Goal: Register for event/course

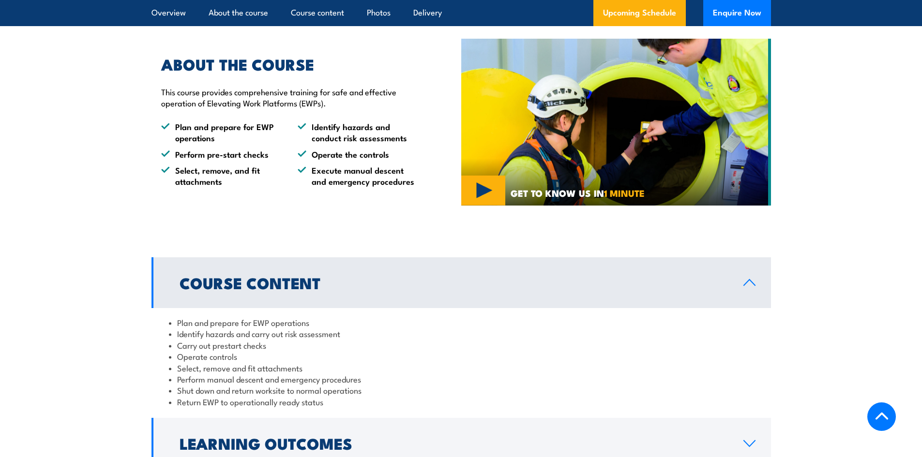
scroll to position [774, 0]
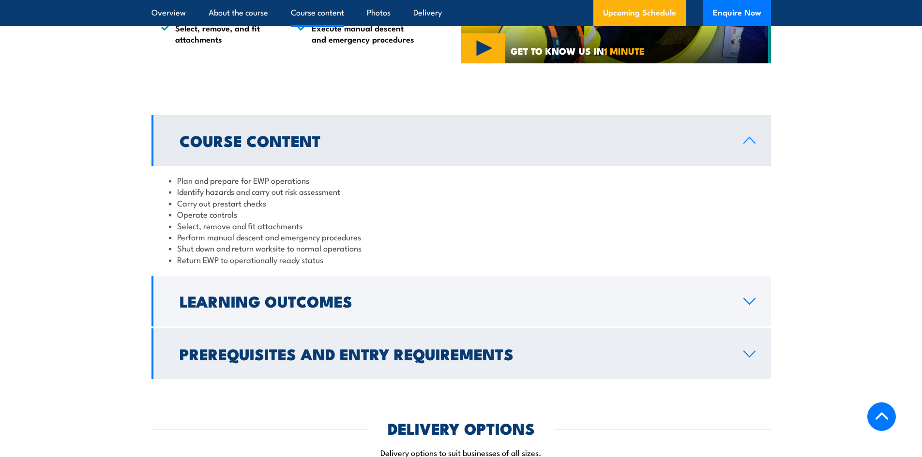
click at [532, 355] on h2 "Prerequisites and Entry Requirements" at bounding box center [454, 354] width 548 height 14
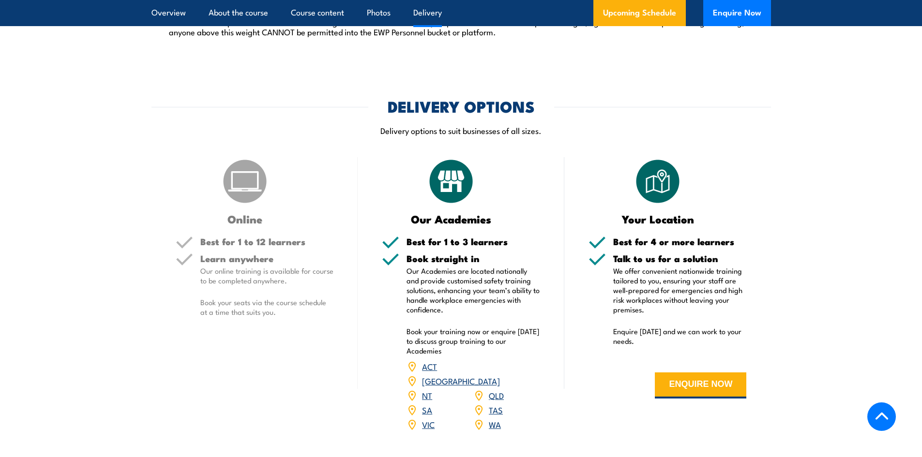
scroll to position [1258, 0]
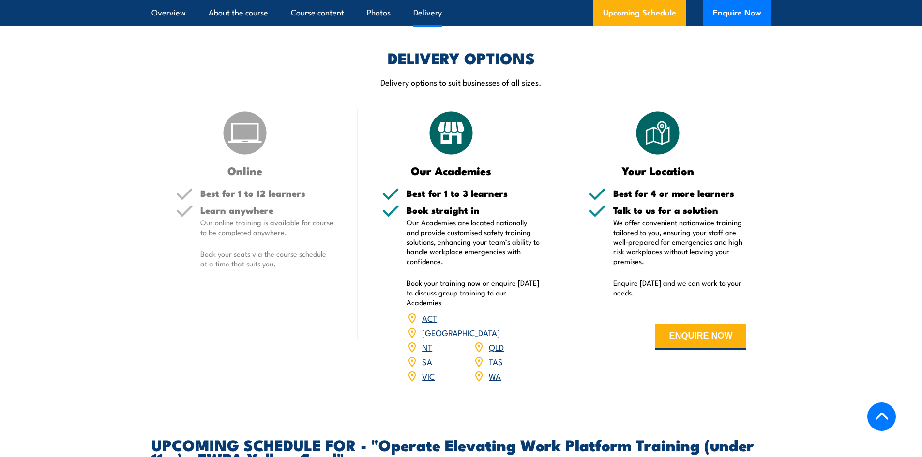
click at [500, 341] on link "QLD" at bounding box center [496, 347] width 15 height 12
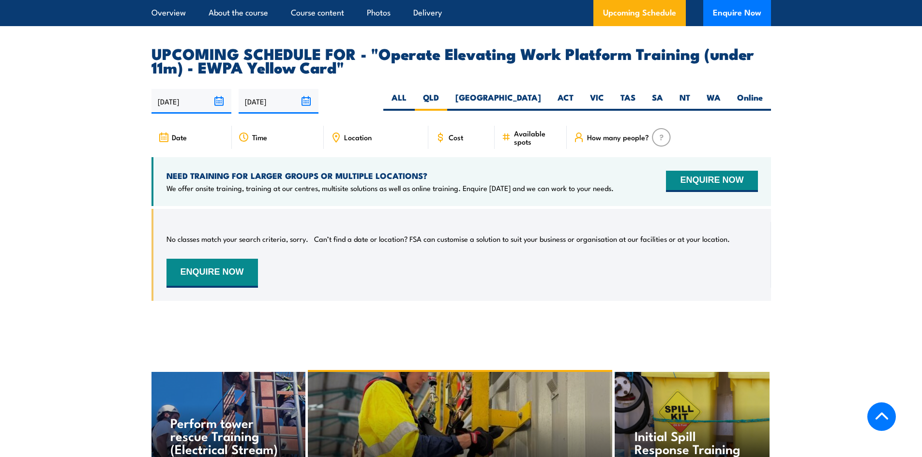
scroll to position [1521, 0]
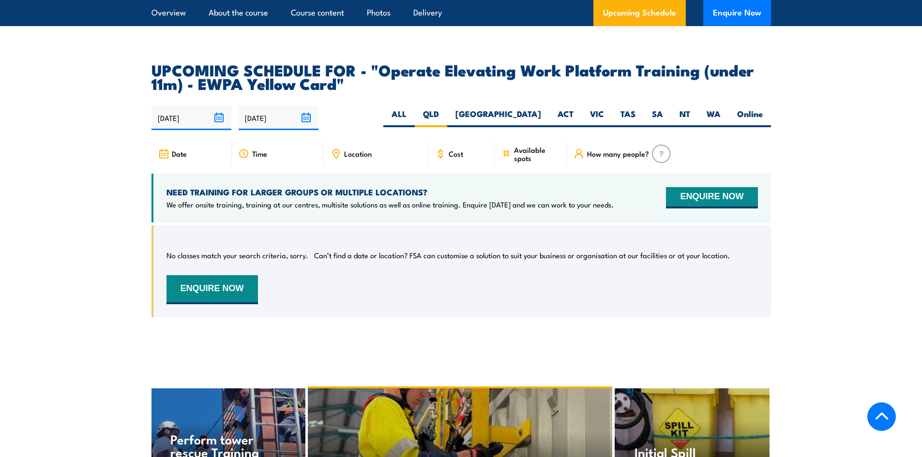
click at [310, 106] on input "[DATE]" at bounding box center [279, 118] width 80 height 25
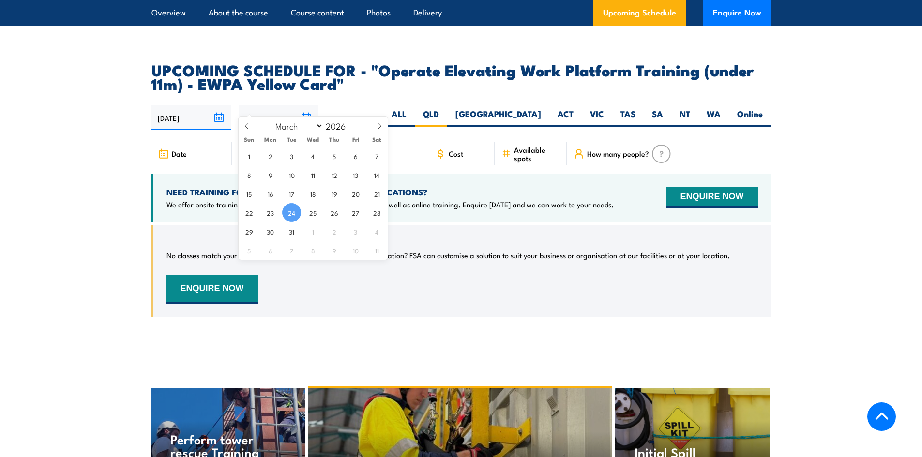
click at [310, 106] on input "[DATE]" at bounding box center [279, 118] width 80 height 25
click at [786, 166] on section "UPCOMING SCHEDULE FOR - "Operate Elevating Work Platform Training (under 11m) -…" at bounding box center [461, 197] width 922 height 269
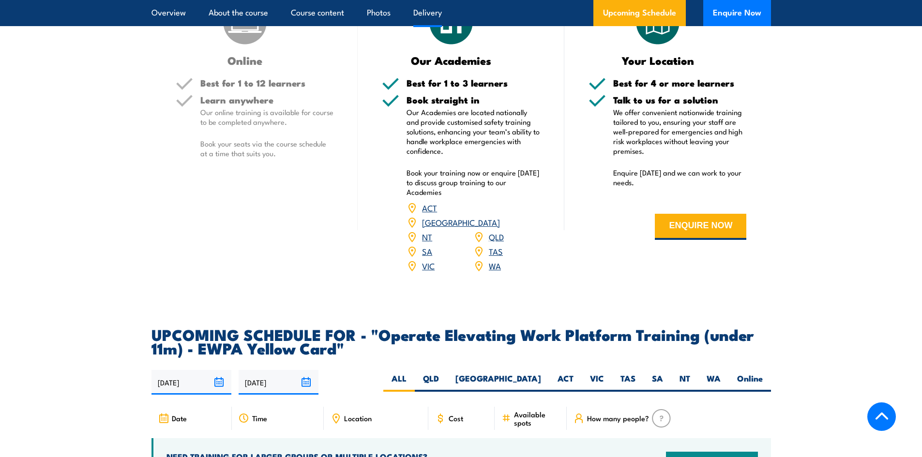
scroll to position [1258, 0]
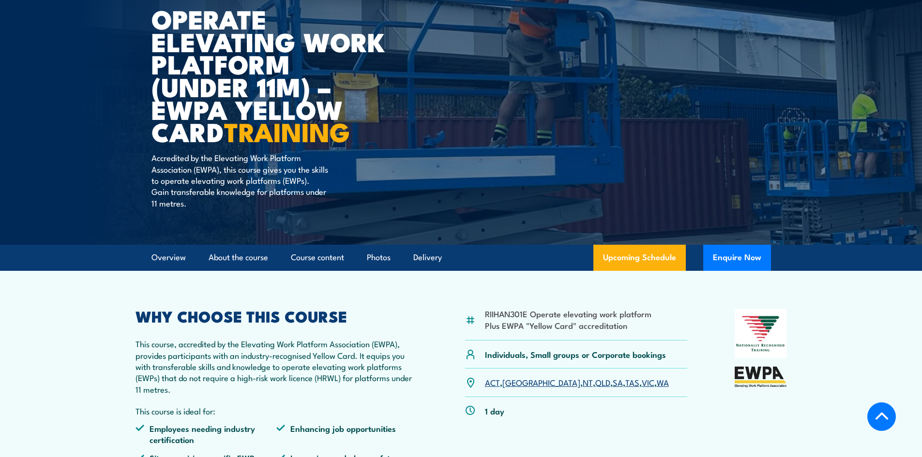
scroll to position [242, 0]
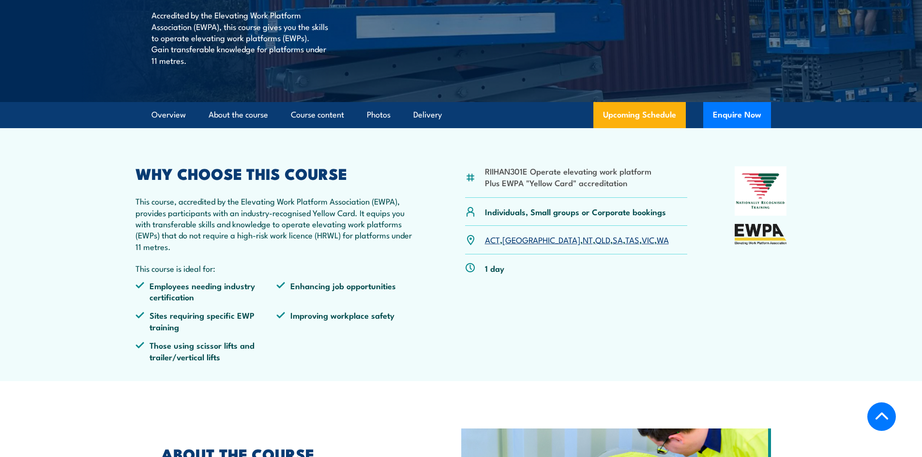
click at [595, 238] on link "QLD" at bounding box center [602, 240] width 15 height 12
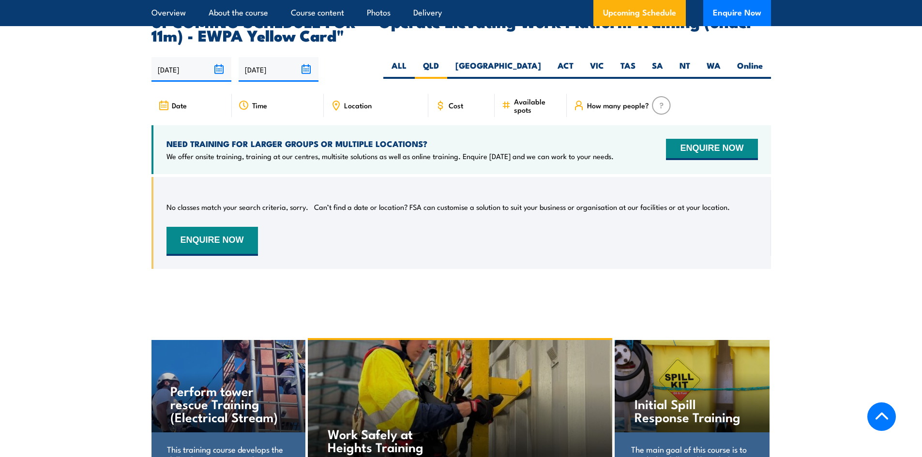
scroll to position [1521, 0]
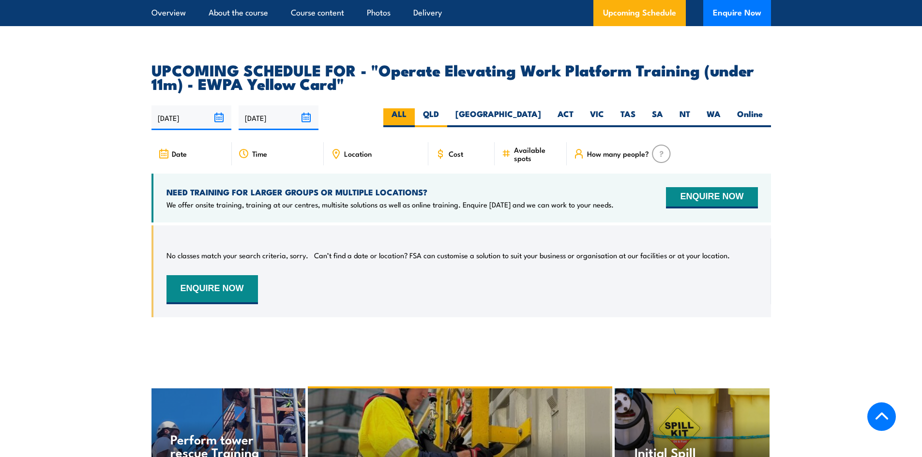
click at [415, 108] on label "ALL" at bounding box center [398, 117] width 31 height 19
click at [413, 108] on input "ALL" at bounding box center [410, 111] width 6 height 6
radio input "true"
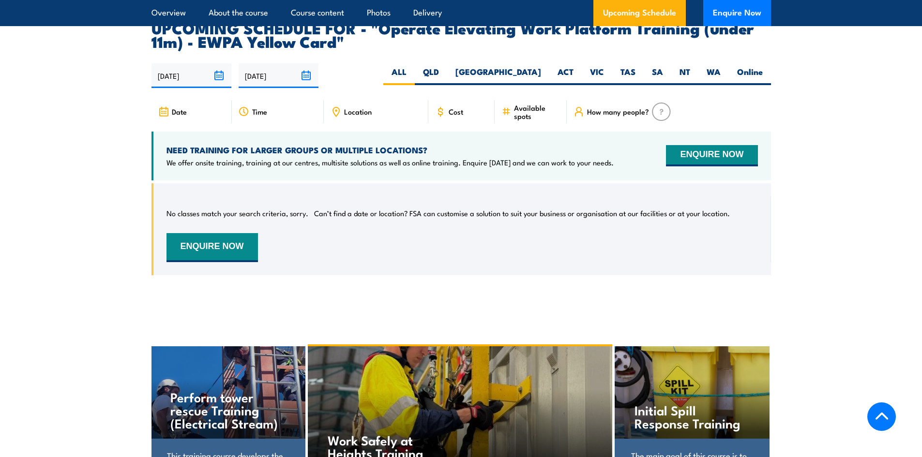
scroll to position [1569, 0]
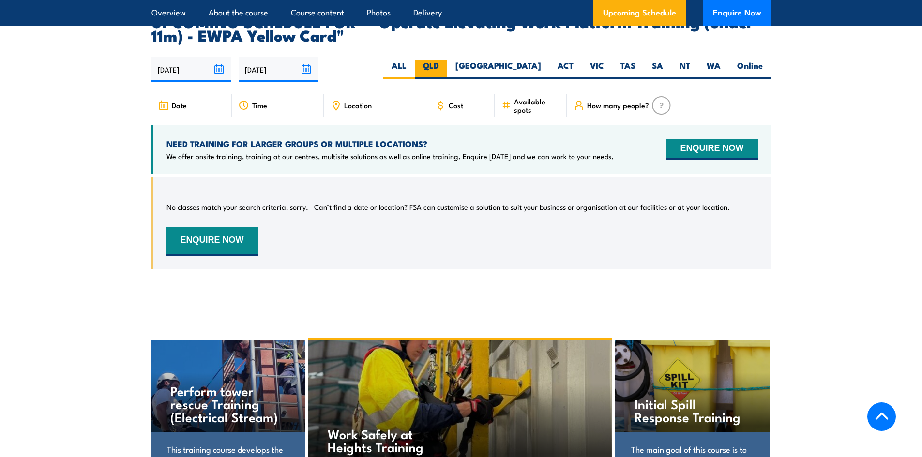
click at [447, 60] on label "QLD" at bounding box center [431, 69] width 32 height 19
click at [445, 60] on input "QLD" at bounding box center [442, 63] width 6 height 6
radio input "true"
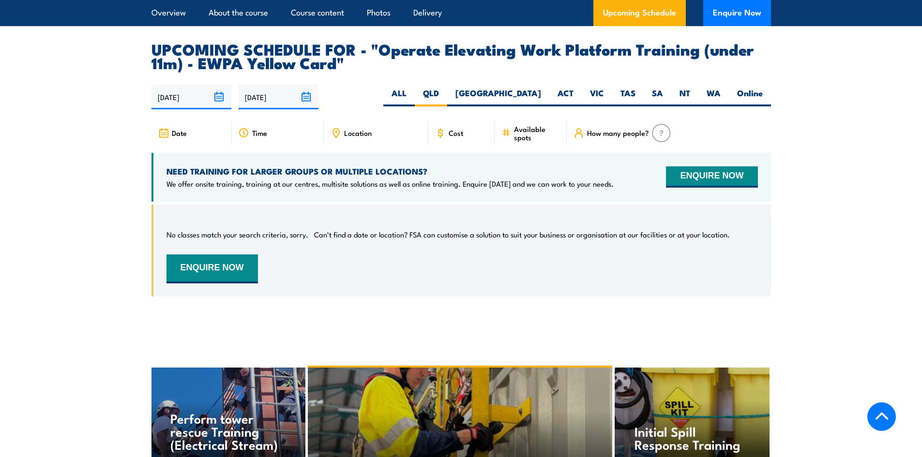
scroll to position [1521, 0]
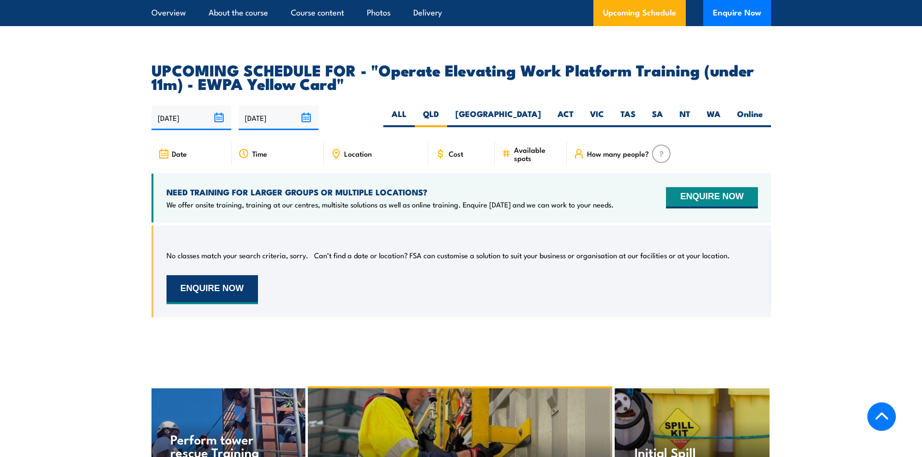
click at [230, 275] on button "ENQUIRE NOW" at bounding box center [211, 289] width 91 height 29
